Goal: Transaction & Acquisition: Purchase product/service

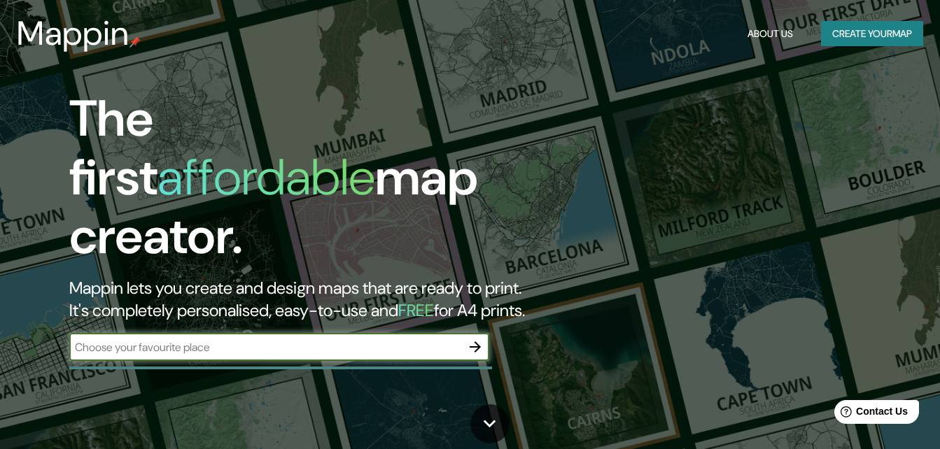
click at [882, 29] on button "Create your map" at bounding box center [872, 34] width 102 height 26
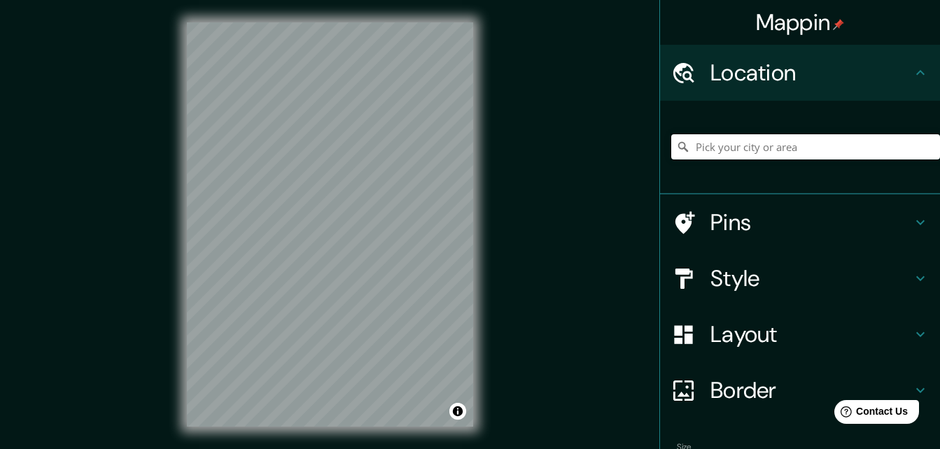
click at [690, 148] on input "Pick your city or area" at bounding box center [805, 146] width 269 height 25
paste input "[STREET_ADDRESS][PERSON_NAME][US_STATE]"
click at [690, 220] on div at bounding box center [690, 223] width 39 height 24
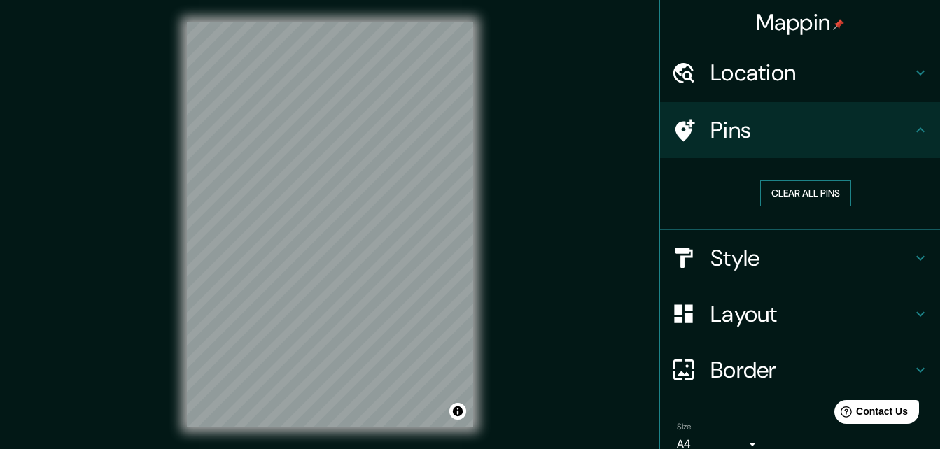
click at [819, 195] on button "Clear all pins" at bounding box center [805, 194] width 91 height 26
click at [768, 190] on button "Clear all pins" at bounding box center [805, 194] width 91 height 26
click at [784, 195] on button "Clear all pins" at bounding box center [805, 194] width 91 height 26
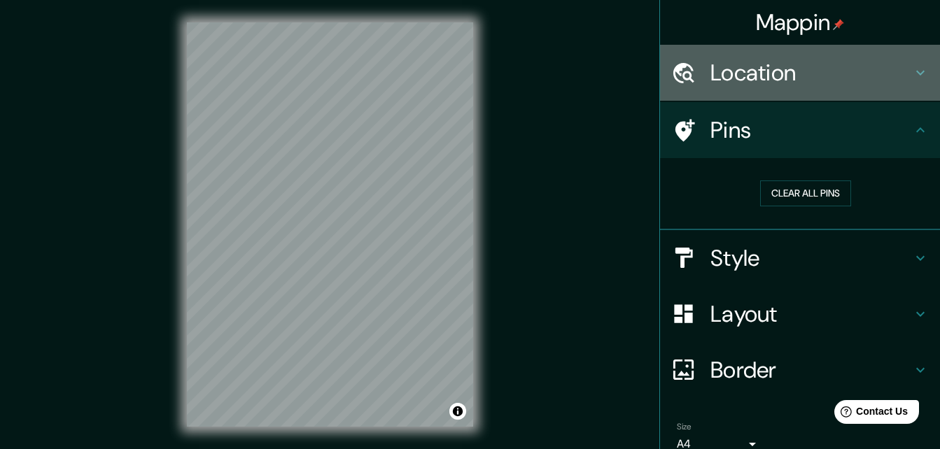
click at [763, 76] on h4 "Location" at bounding box center [811, 73] width 202 height 28
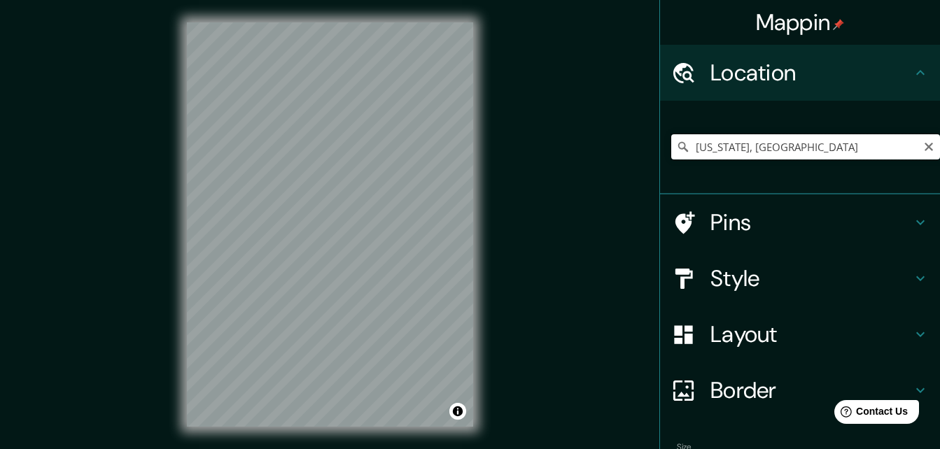
click at [823, 146] on input "[US_STATE], [GEOGRAPHIC_DATA]" at bounding box center [805, 146] width 269 height 25
drag, startPoint x: 826, startPoint y: 146, endPoint x: 781, endPoint y: 162, distance: 48.2
click at [781, 162] on div "[US_STATE], [GEOGRAPHIC_DATA]" at bounding box center [805, 147] width 269 height 70
click at [825, 150] on input "[US_STATE], [GEOGRAPHIC_DATA]" at bounding box center [805, 146] width 269 height 25
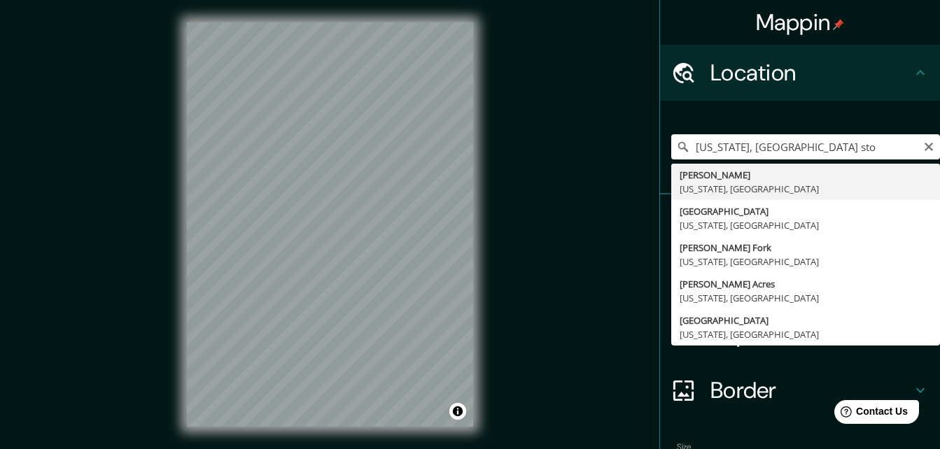
type input "[GEOGRAPHIC_DATA], [US_STATE], [GEOGRAPHIC_DATA]"
